Goal: Task Accomplishment & Management: Complete application form

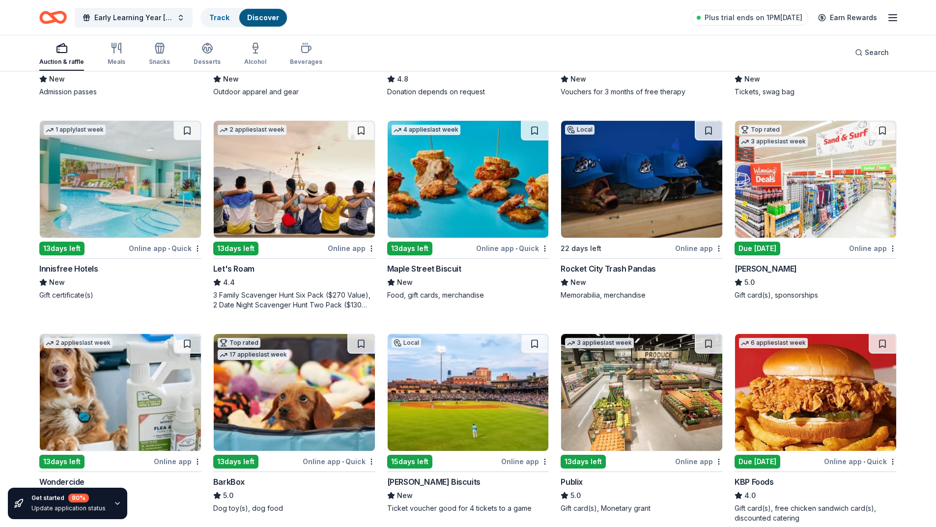
scroll to position [295, 0]
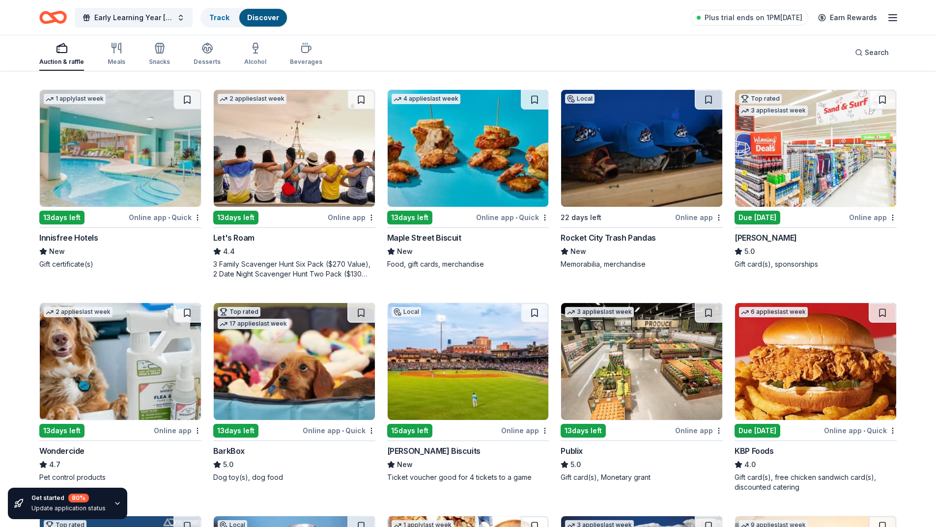
click at [877, 431] on div "Online app • Quick" at bounding box center [860, 430] width 73 height 12
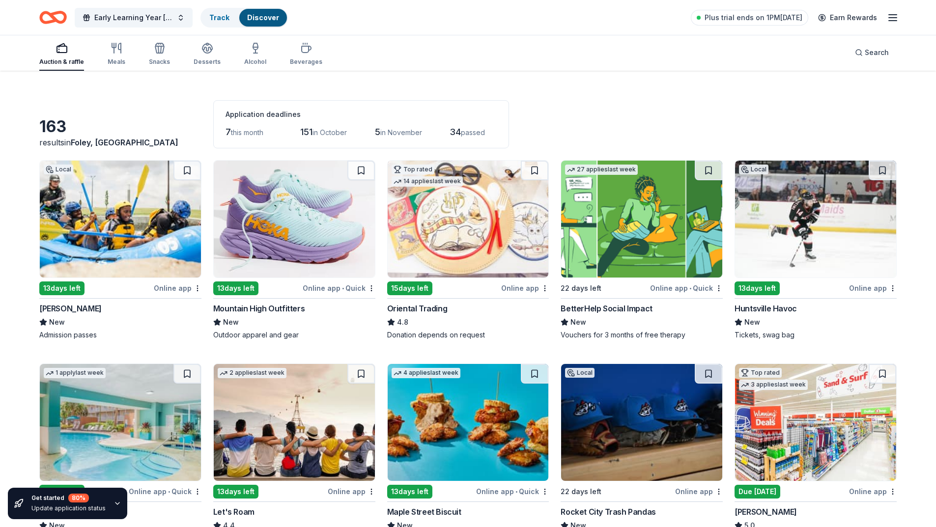
scroll to position [0, 0]
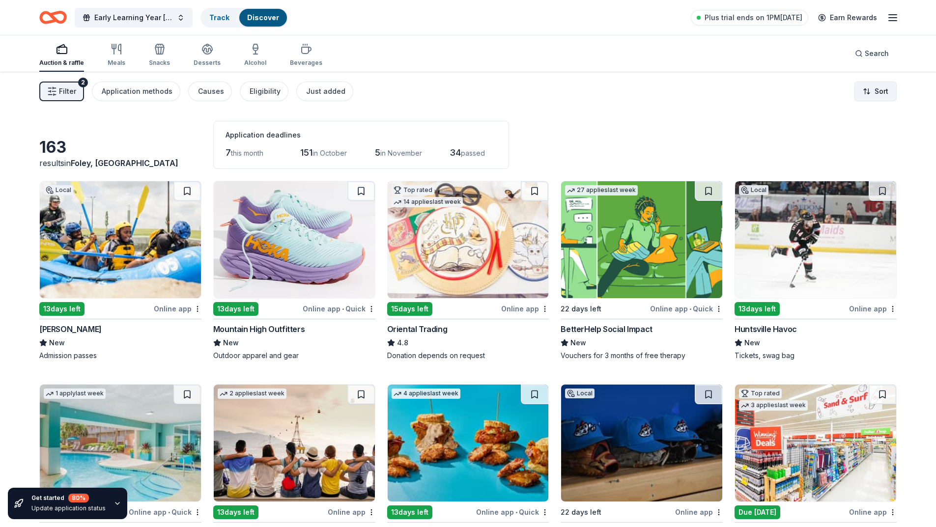
click at [871, 93] on html "Early Learning Year 2025-2026 Fall Festival and Yard Sale Track Discover Plus t…" at bounding box center [468, 263] width 936 height 527
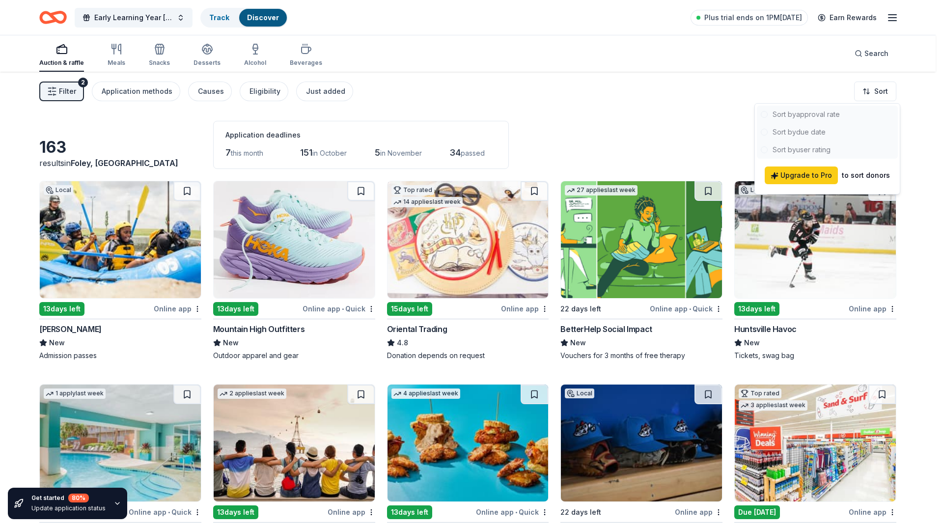
click at [735, 111] on html "Early Learning Year 2025-2026 Fall Festival and Yard Sale Track Discover Plus t…" at bounding box center [471, 263] width 943 height 527
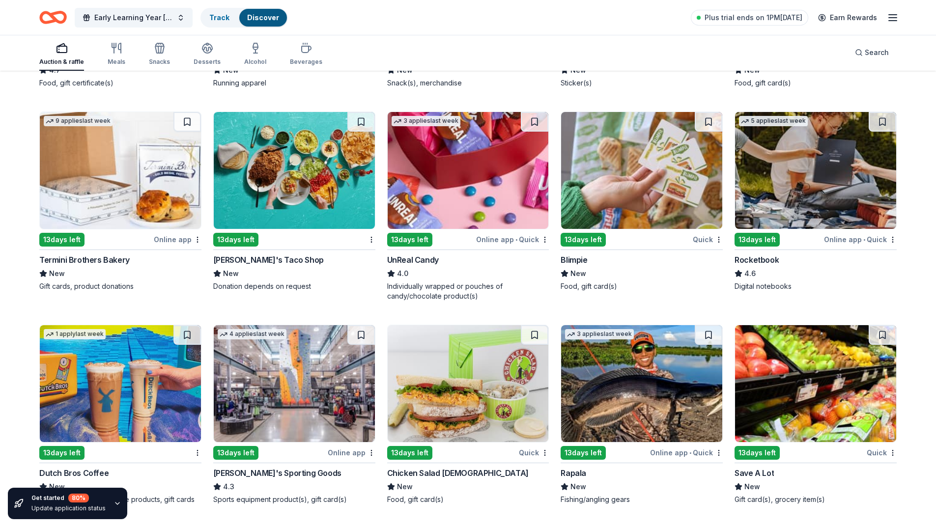
scroll to position [2860, 0]
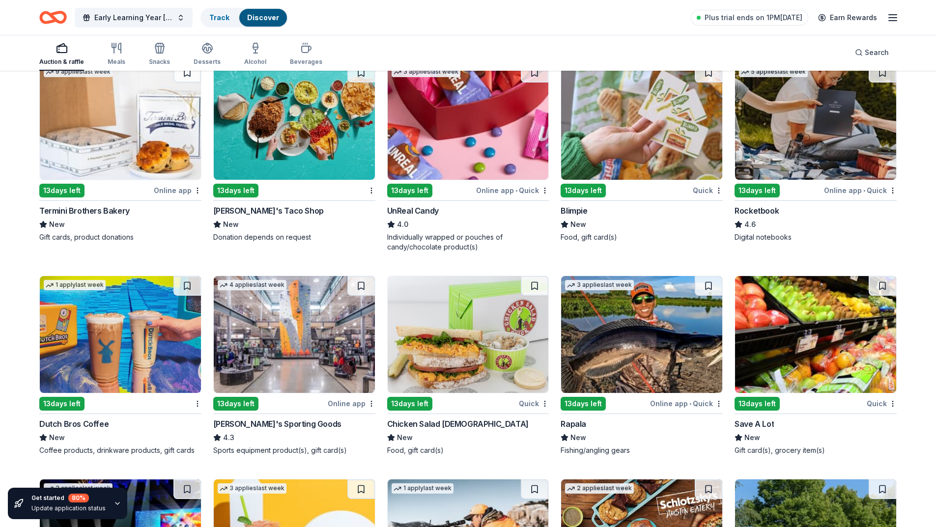
click at [529, 189] on div "Online app • Quick" at bounding box center [512, 190] width 73 height 12
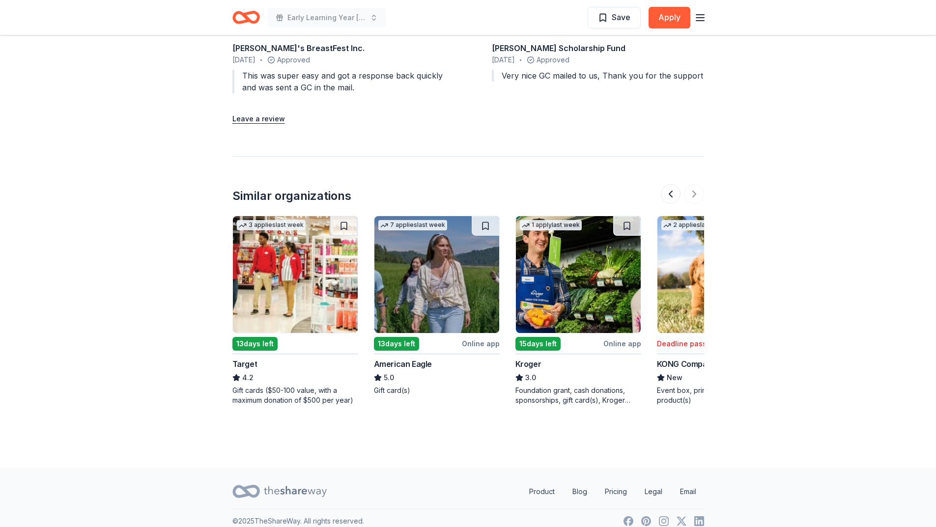
scroll to position [0, 927]
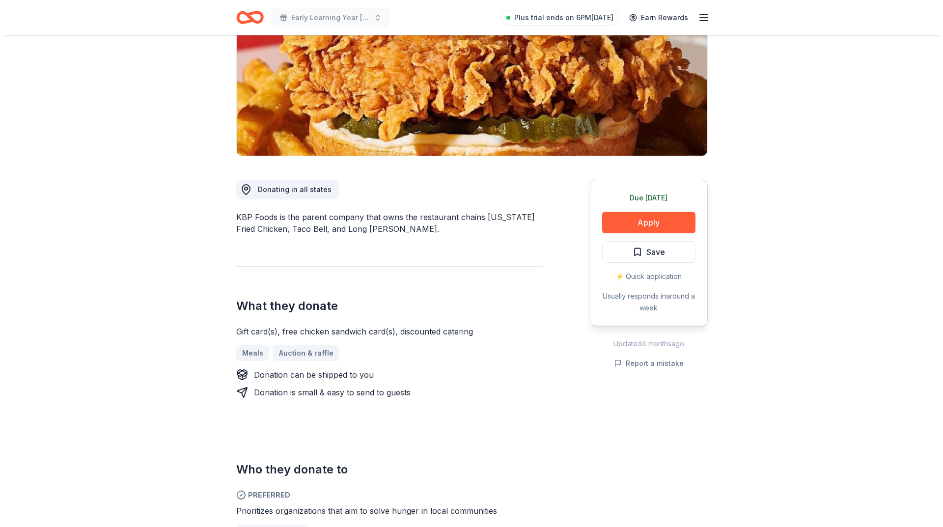
scroll to position [246, 0]
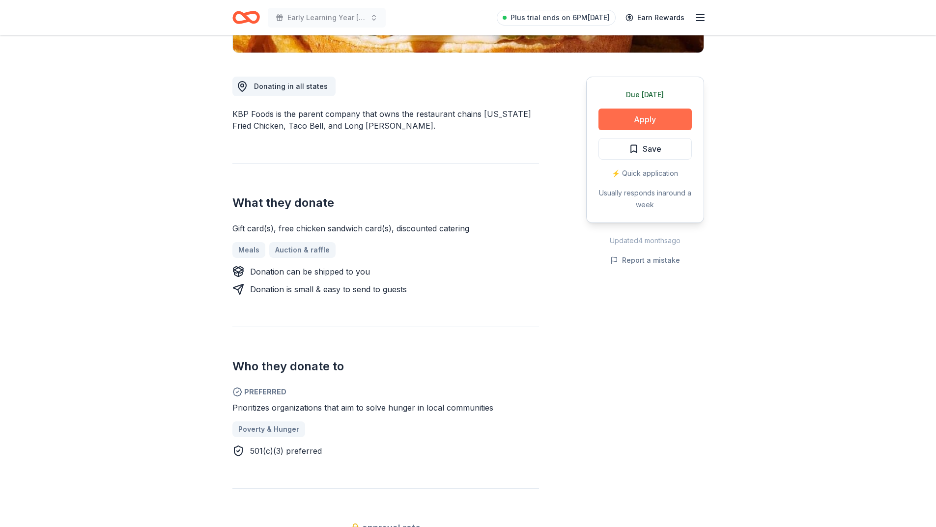
click at [644, 121] on button "Apply" at bounding box center [644, 120] width 93 height 22
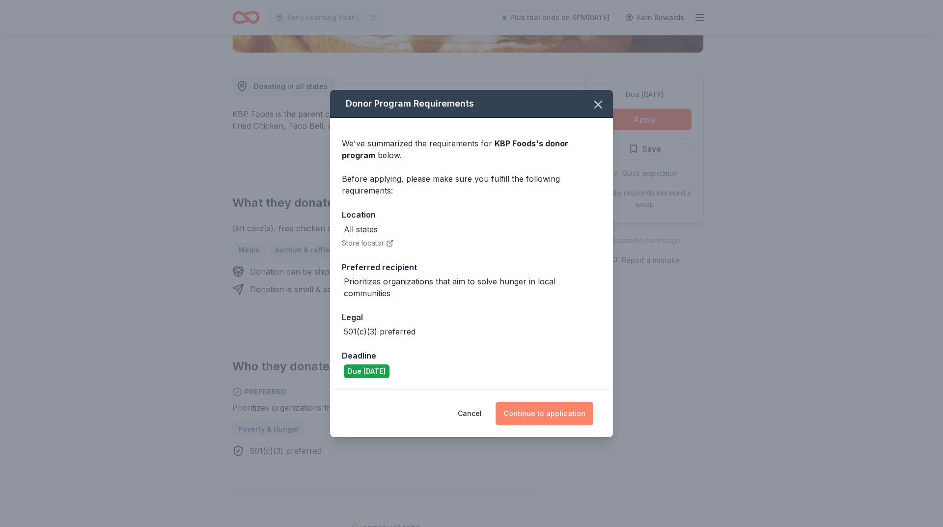
click at [549, 413] on button "Continue to application" at bounding box center [545, 414] width 98 height 24
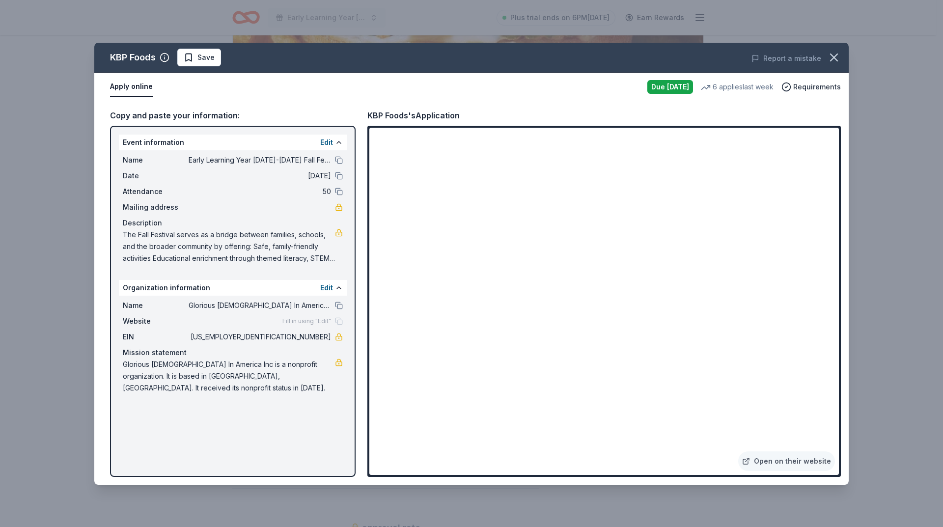
click at [131, 89] on button "Apply online" at bounding box center [131, 87] width 43 height 21
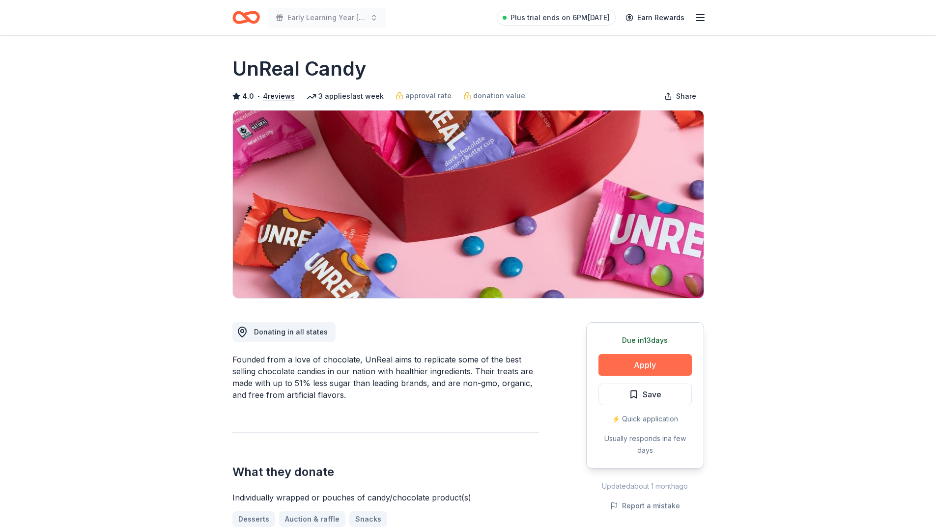
click at [640, 365] on button "Apply" at bounding box center [644, 365] width 93 height 22
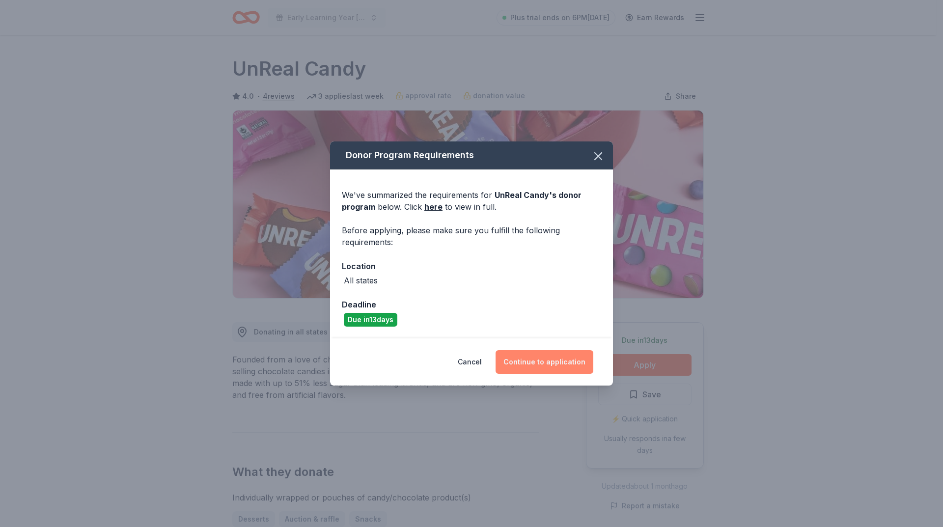
click at [535, 360] on button "Continue to application" at bounding box center [545, 362] width 98 height 24
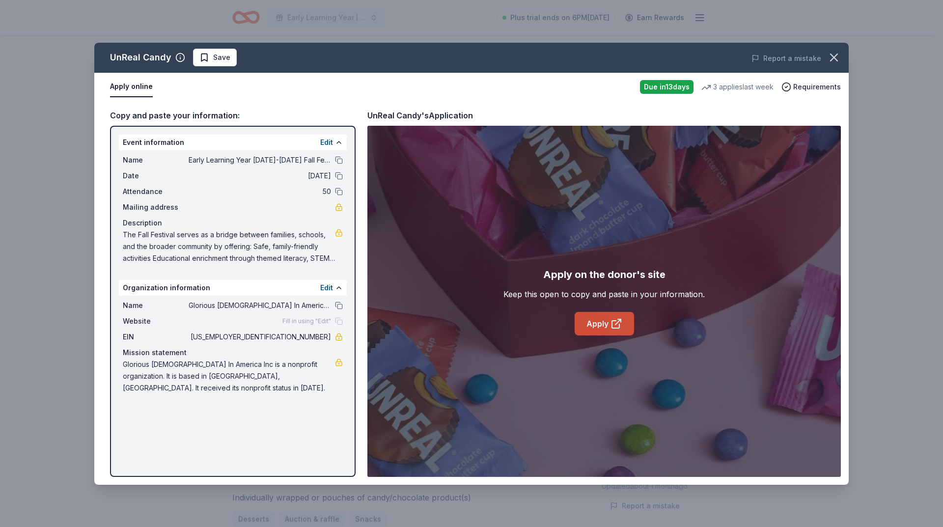
click at [605, 326] on link "Apply" at bounding box center [604, 324] width 59 height 24
